Goal: Navigation & Orientation: Find specific page/section

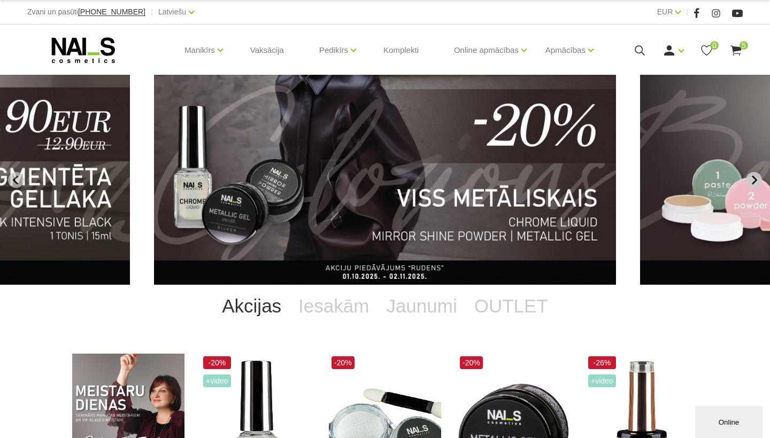
click at [751, 181] on icon "Next slide" at bounding box center [754, 180] width 10 height 10
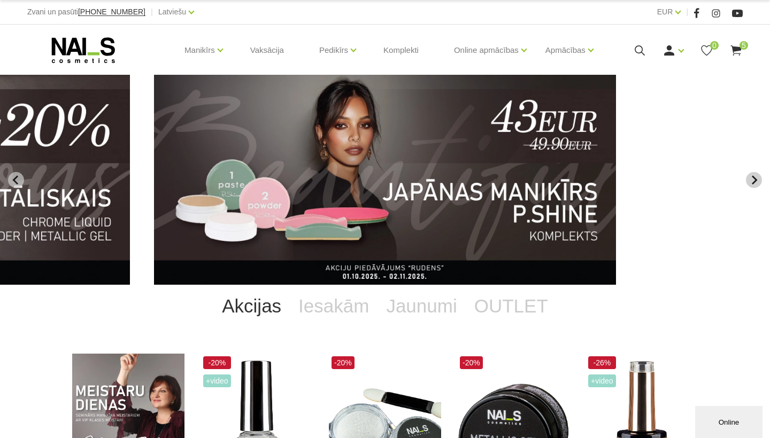
click at [751, 181] on icon "Next slide" at bounding box center [754, 180] width 10 height 10
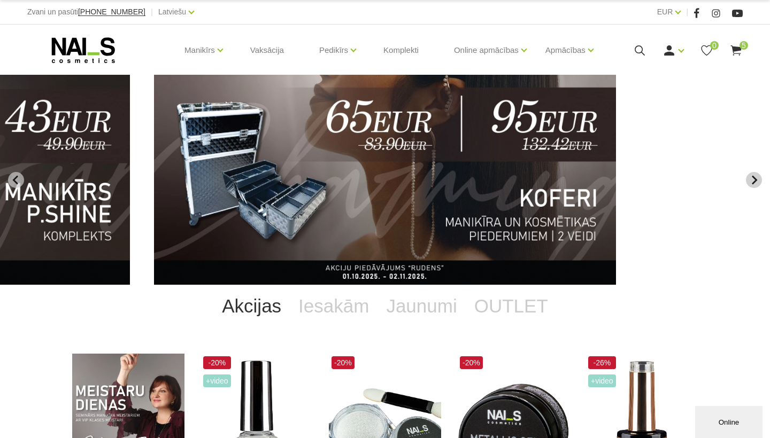
click at [751, 181] on icon "Next slide" at bounding box center [754, 180] width 10 height 10
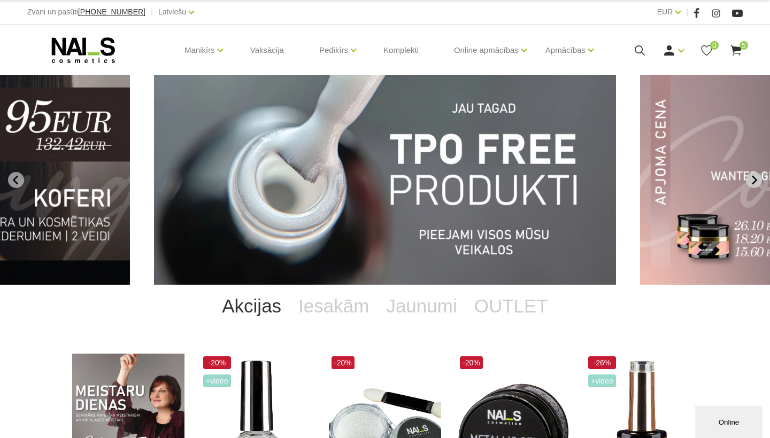
click at [751, 181] on icon "Next slide" at bounding box center [754, 180] width 10 height 10
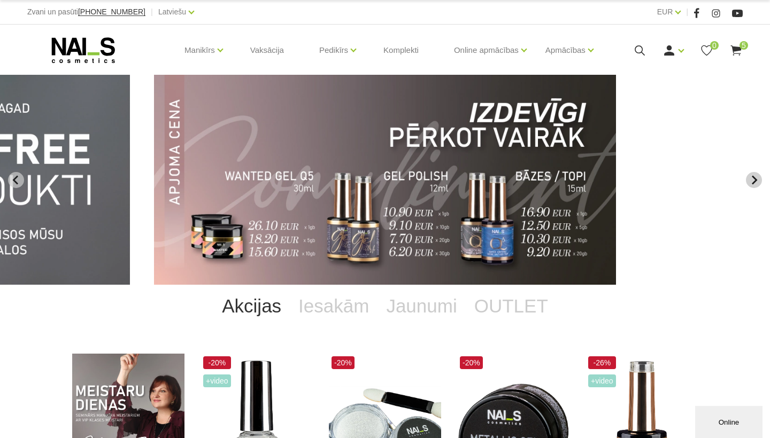
click at [751, 181] on icon "Next slide" at bounding box center [754, 180] width 10 height 10
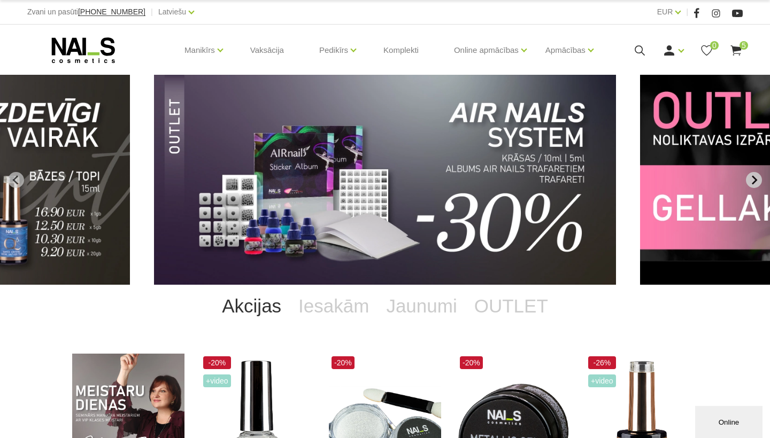
click at [751, 181] on icon "Next slide" at bounding box center [754, 180] width 10 height 10
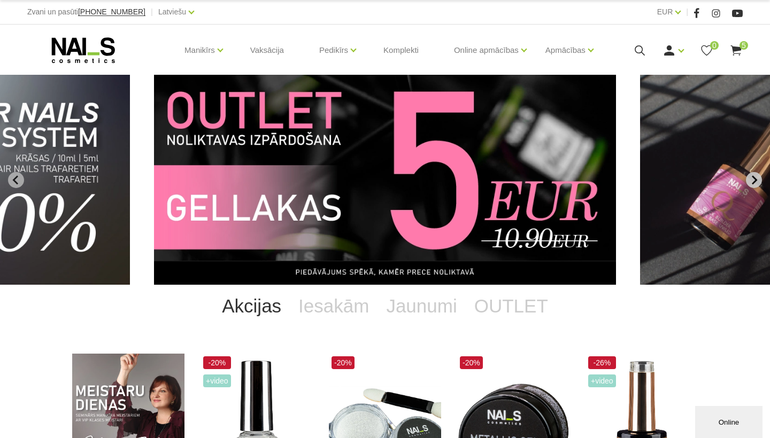
click at [751, 181] on icon "Next slide" at bounding box center [754, 180] width 10 height 10
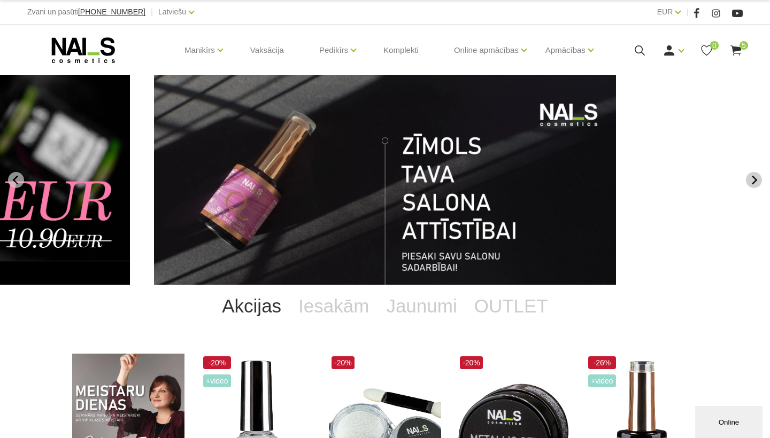
click at [751, 181] on icon "Next slide" at bounding box center [754, 180] width 10 height 10
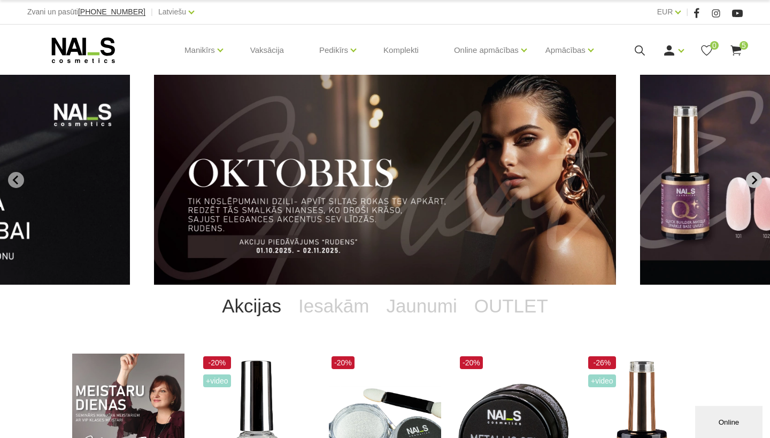
click at [751, 181] on icon "Next slide" at bounding box center [754, 180] width 10 height 10
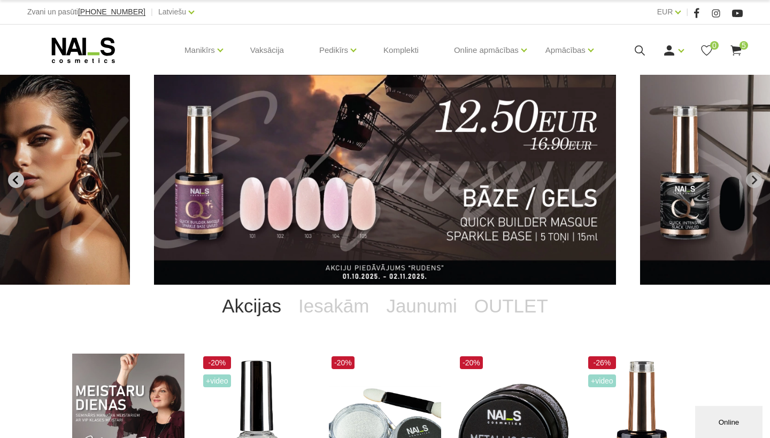
click at [17, 175] on icon "Previous slide" at bounding box center [16, 180] width 10 height 10
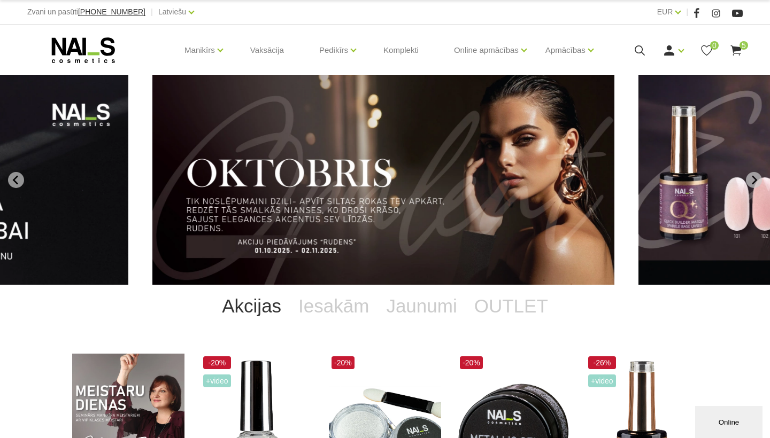
click at [262, 184] on img "1 of 11" at bounding box center [383, 180] width 462 height 210
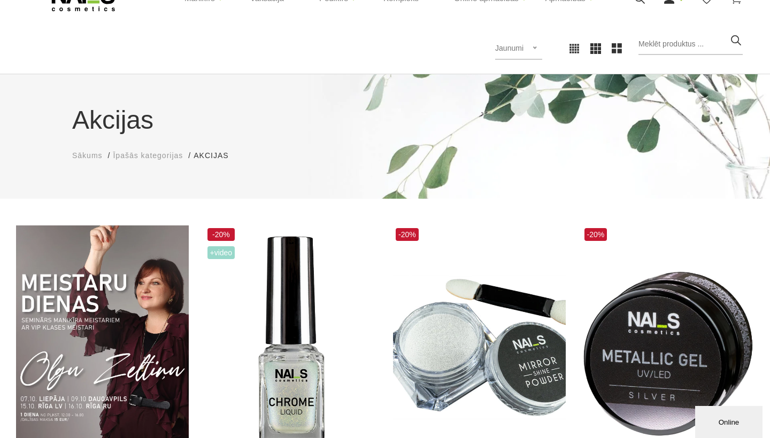
scroll to position [51, 0]
